Goal: Complete application form

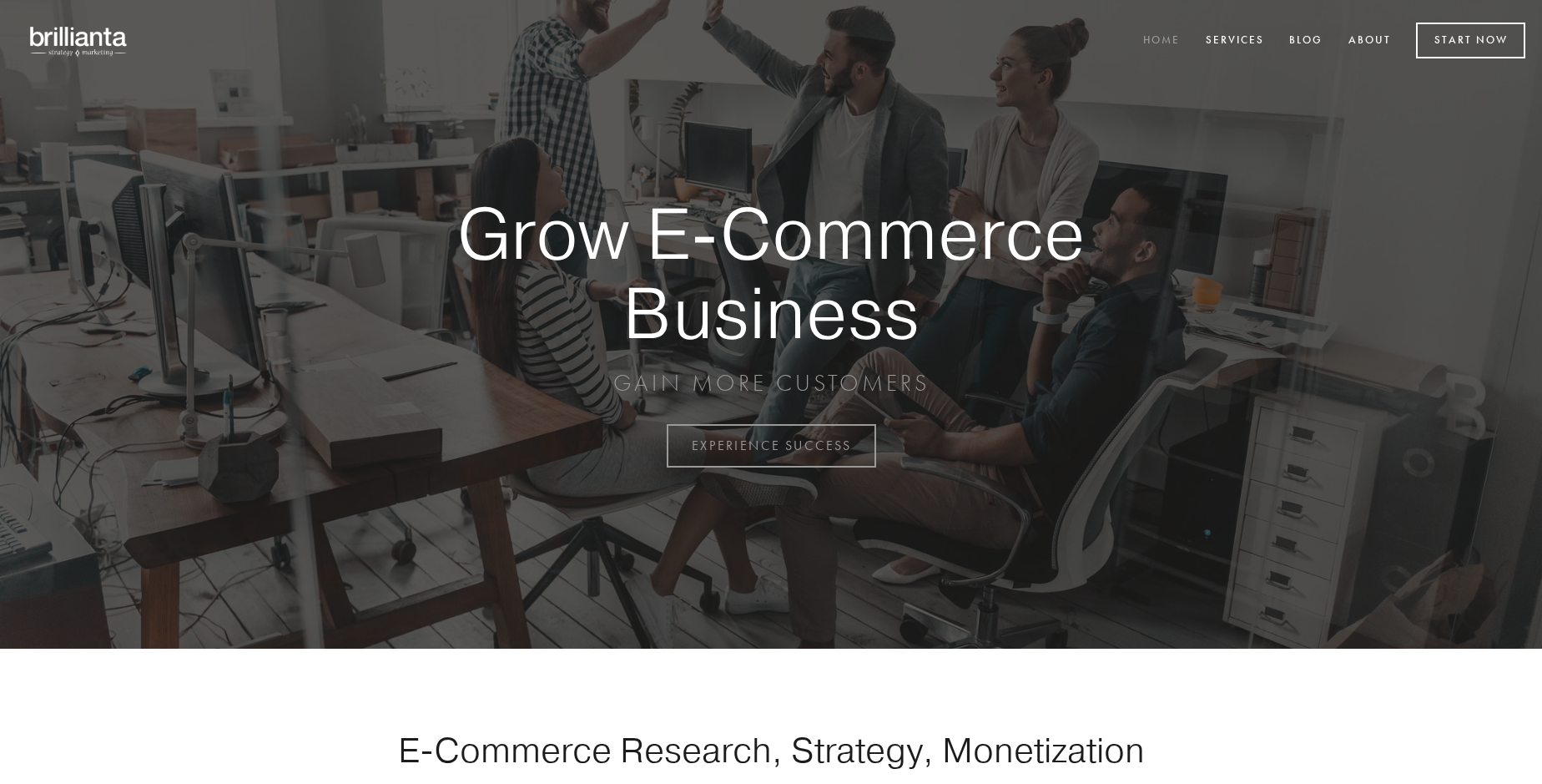
scroll to position [4374, 0]
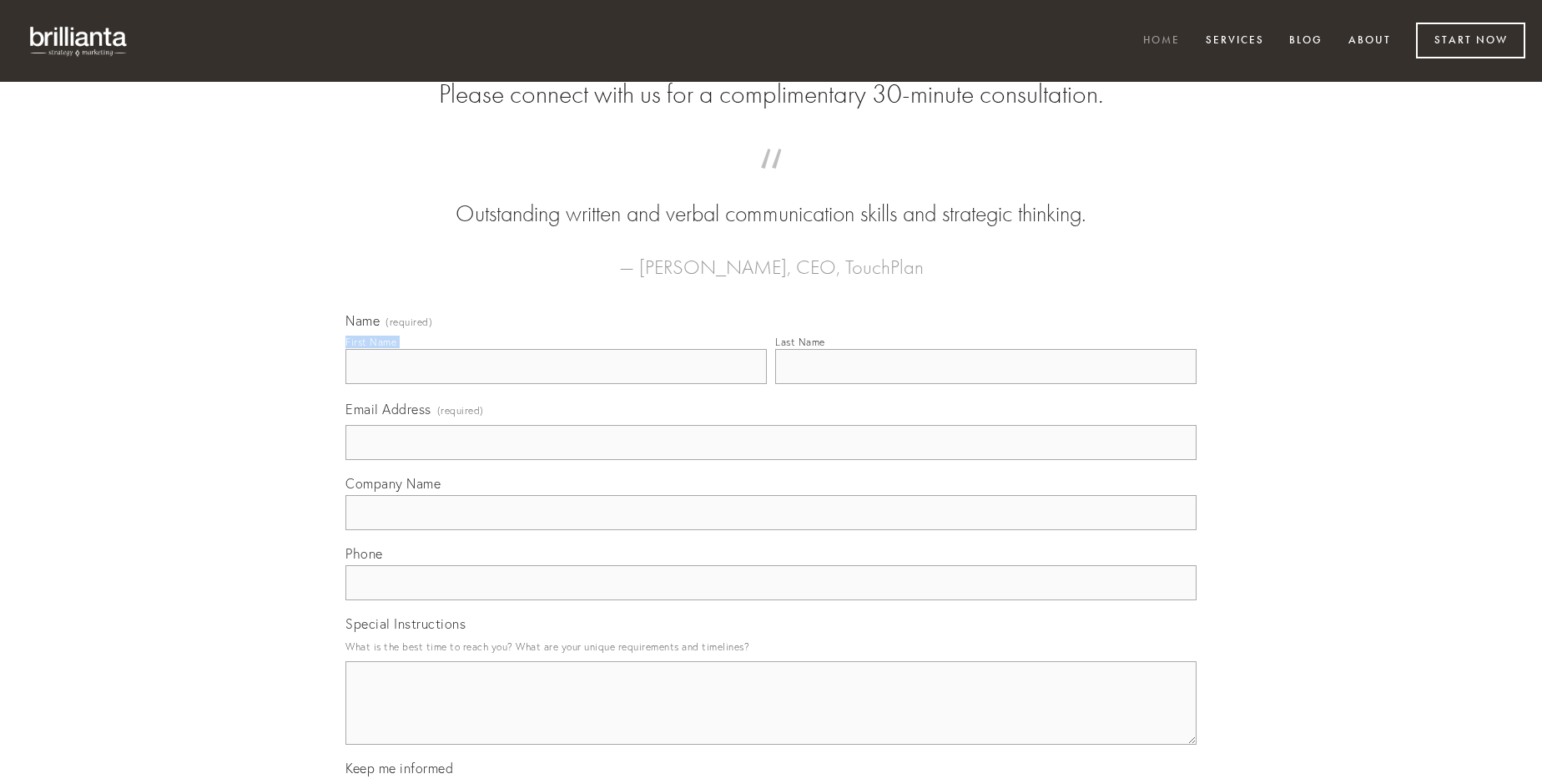
type input "[PERSON_NAME]"
click at [986, 384] on input "Last Name" at bounding box center [986, 367] width 422 height 35
type input "[PERSON_NAME]"
click at [771, 460] on input "Email Address (required)" at bounding box center [771, 442] width 852 height 35
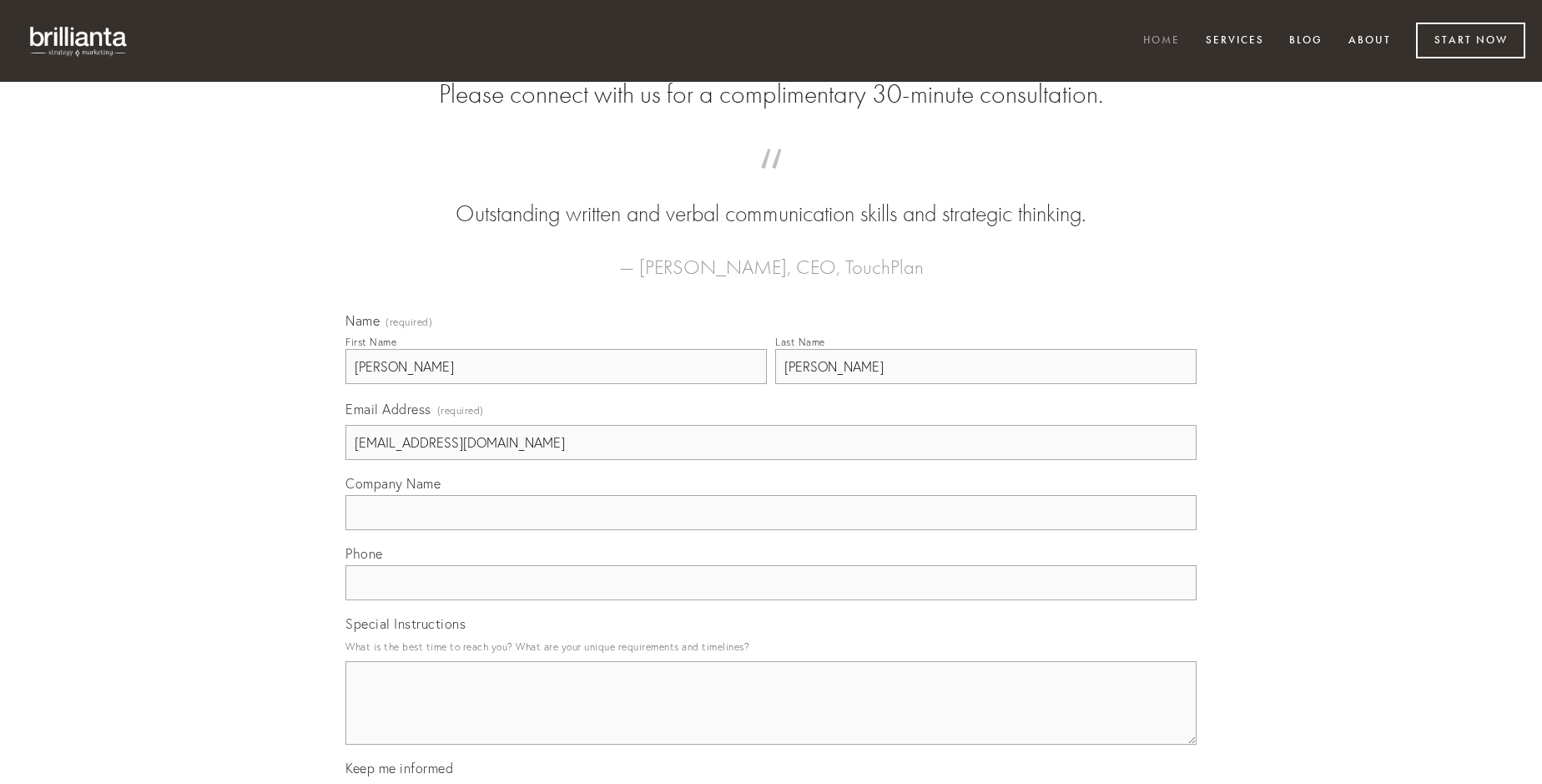
type input "[EMAIL_ADDRESS][DOMAIN_NAME]"
click at [771, 530] on input "Company Name" at bounding box center [771, 512] width 852 height 35
type input "vix"
click at [771, 600] on input "text" at bounding box center [771, 582] width 852 height 35
click at [771, 717] on textarea "Special Instructions" at bounding box center [771, 702] width 852 height 83
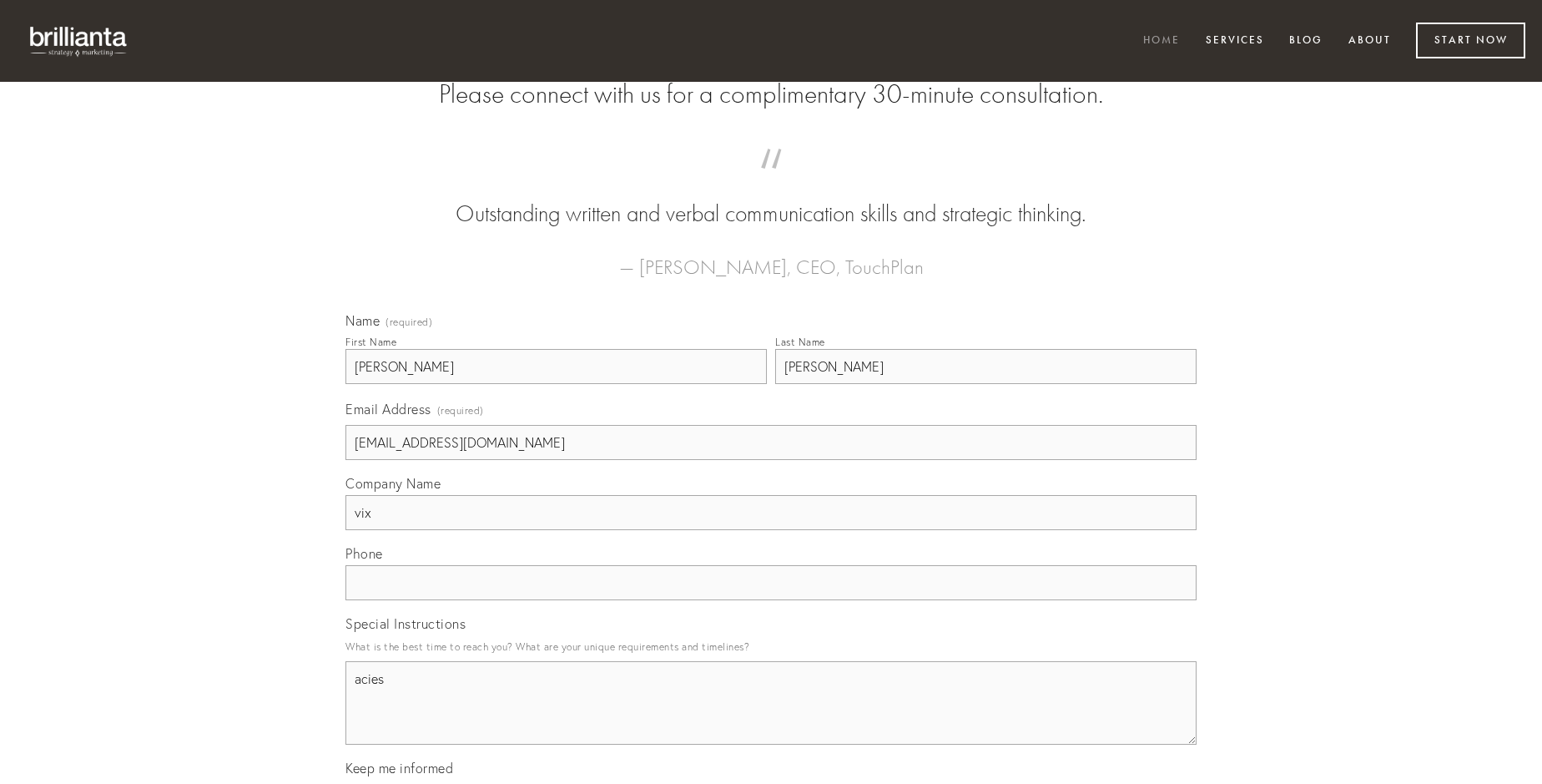
type textarea "acies"
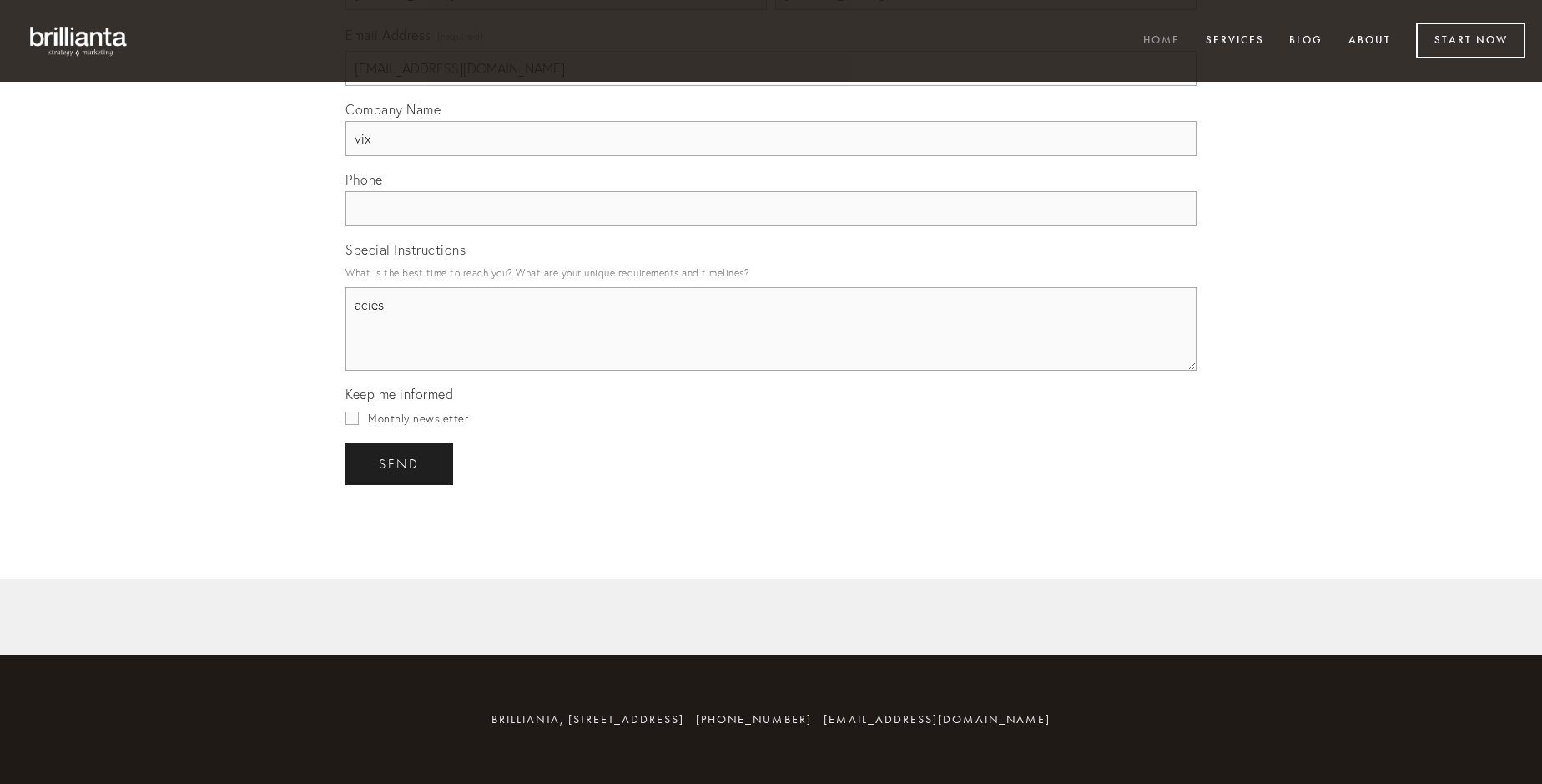
click at [401, 463] on span "send" at bounding box center [399, 463] width 41 height 15
